Goal: Subscribe to service/newsletter

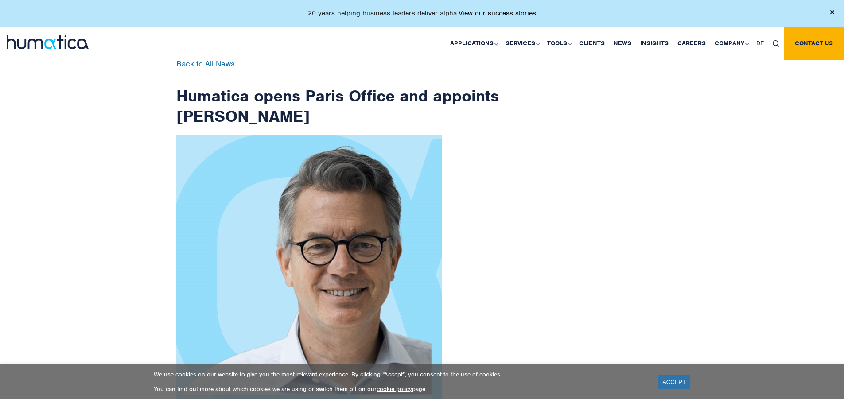
scroll to position [1414, 0]
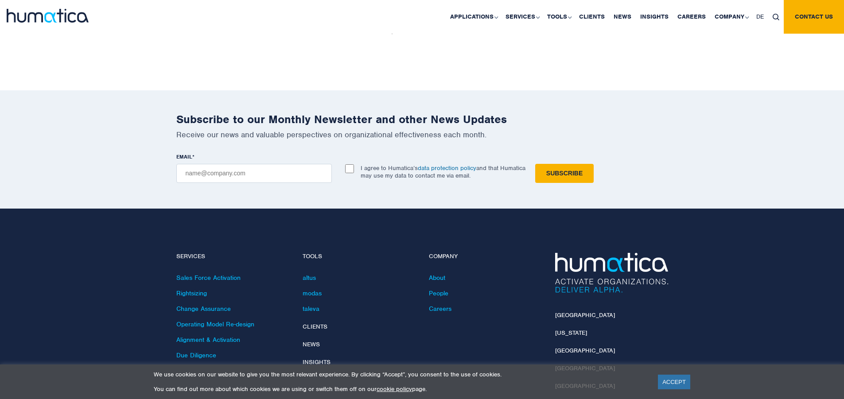
checkbox input "true"
type input "[EMAIL_ADDRESS][DOMAIN_NAME]"
click at [535, 164] on input "Subscribe" at bounding box center [564, 173] width 59 height 19
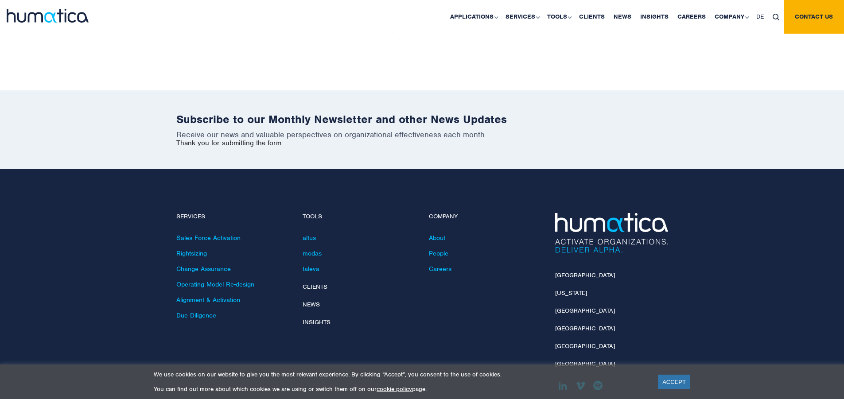
scroll to position [1374, 0]
